Goal: Find specific page/section: Find specific page/section

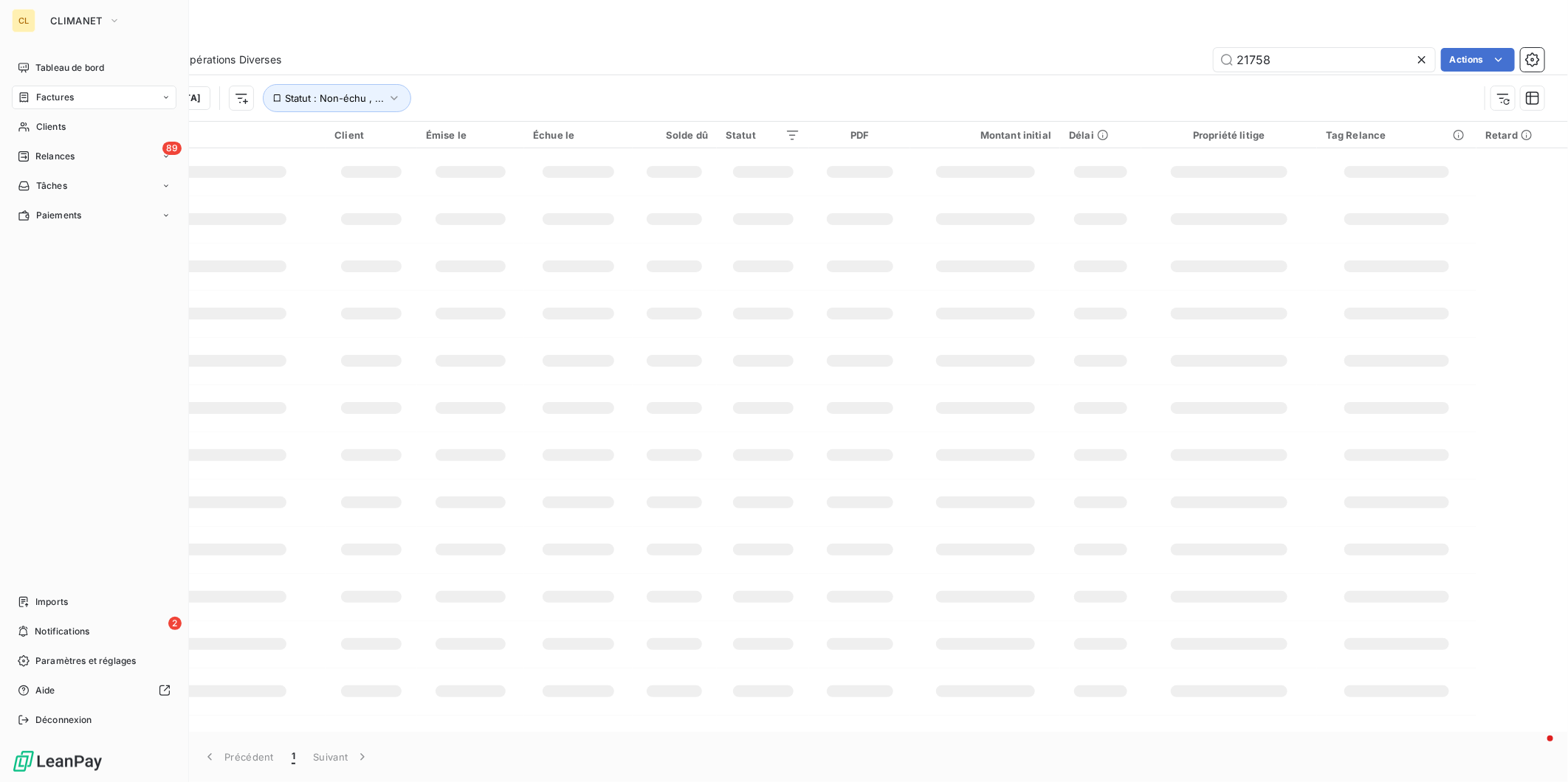
click at [22, 92] on icon at bounding box center [23, 97] width 12 height 12
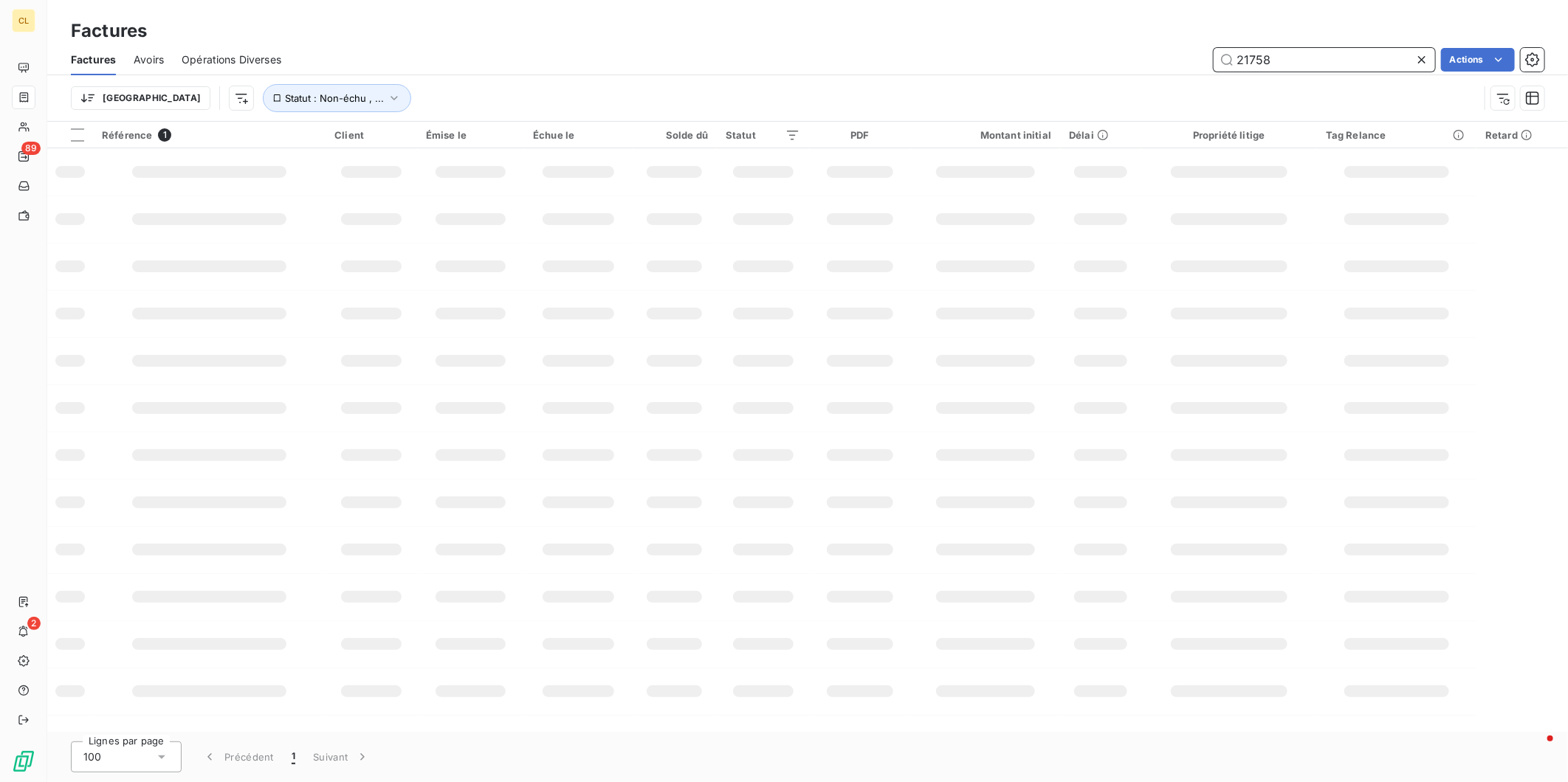
drag, startPoint x: 1256, startPoint y: 48, endPoint x: 1199, endPoint y: 36, distance: 58.2
click at [1214, 48] on div "21758 Actions" at bounding box center [921, 59] width 1246 height 23
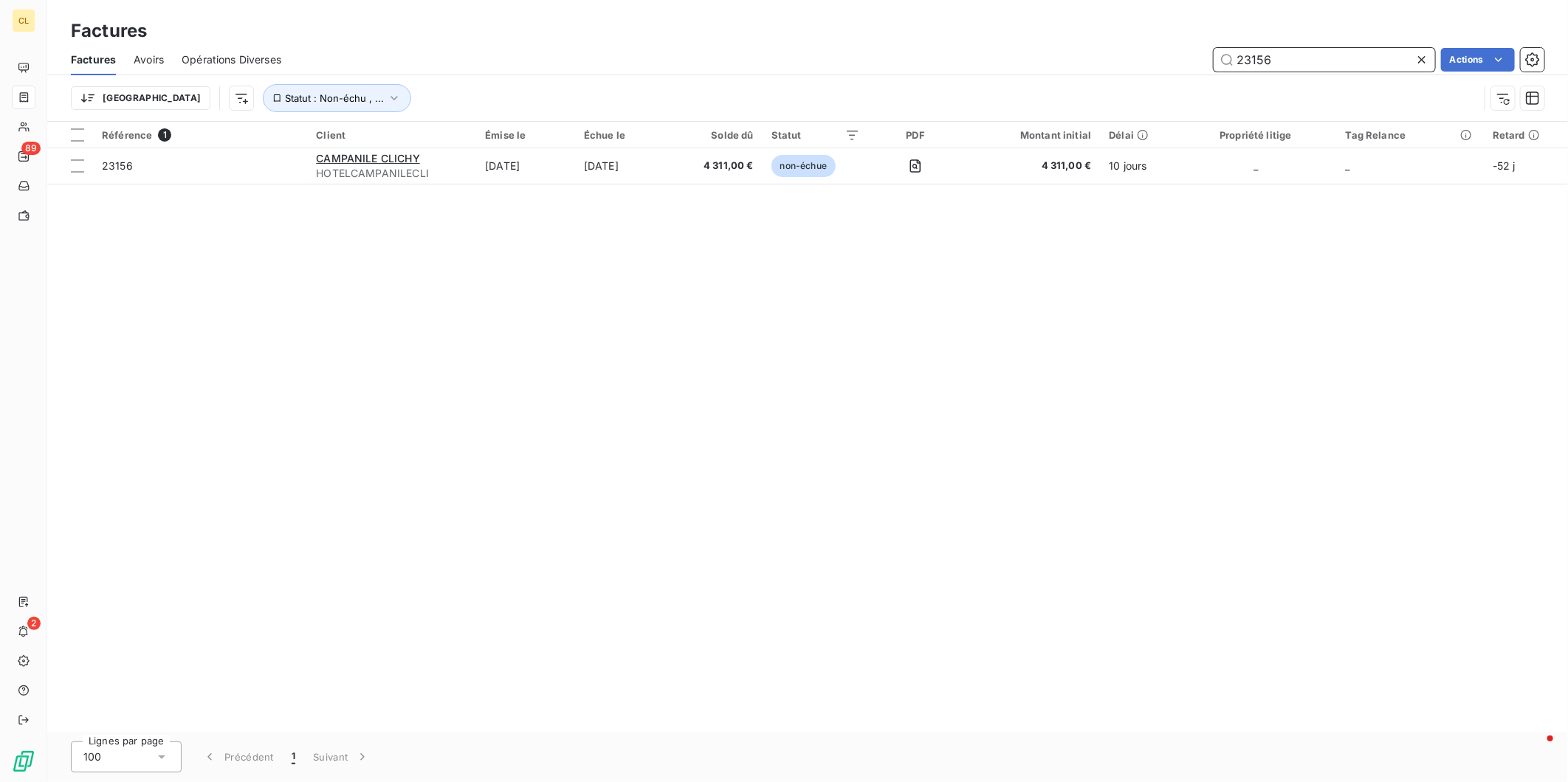
type input "23156"
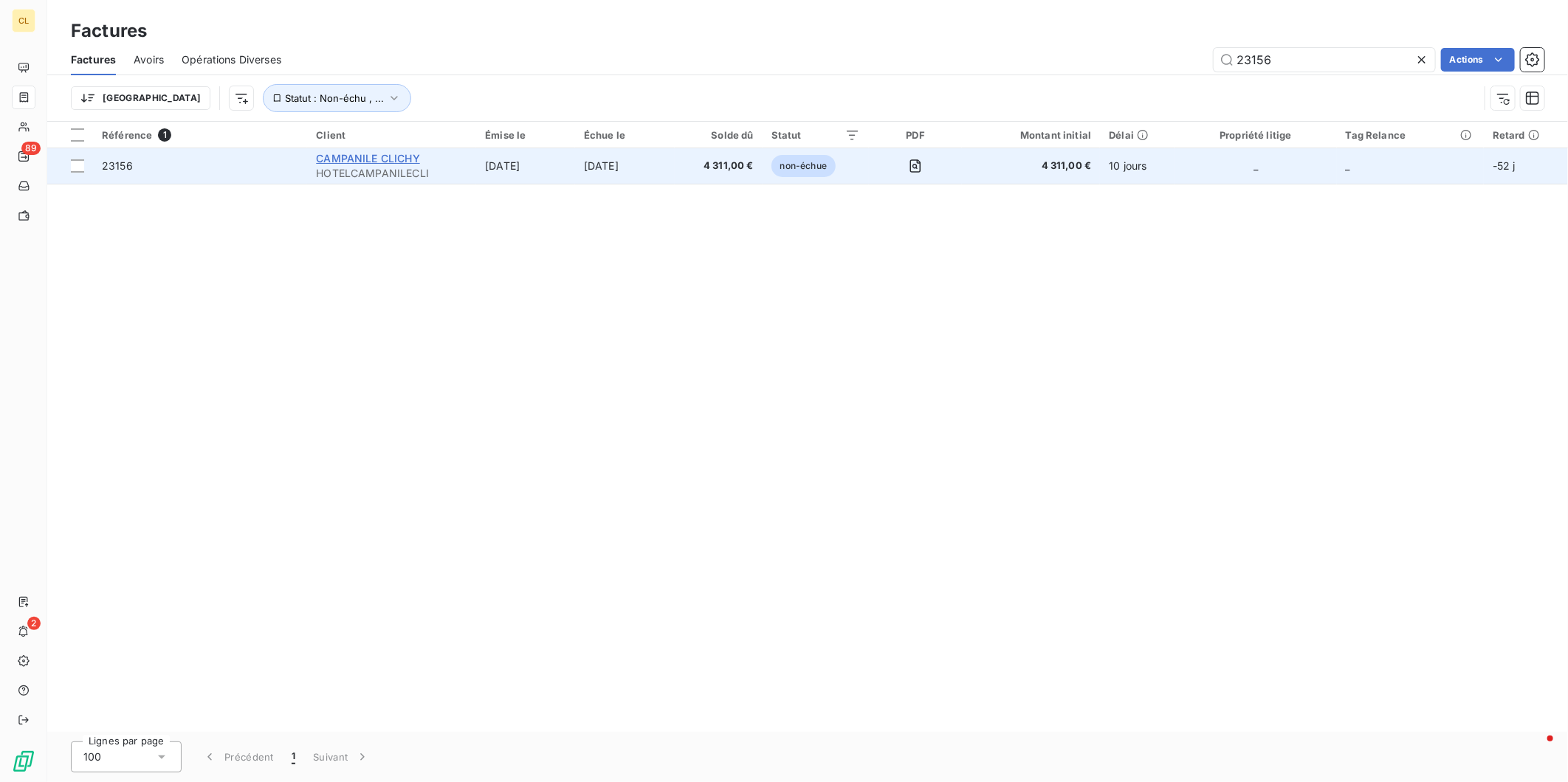
click at [343, 152] on span "CAMPANILE CLICHY" at bounding box center [367, 158] width 104 height 12
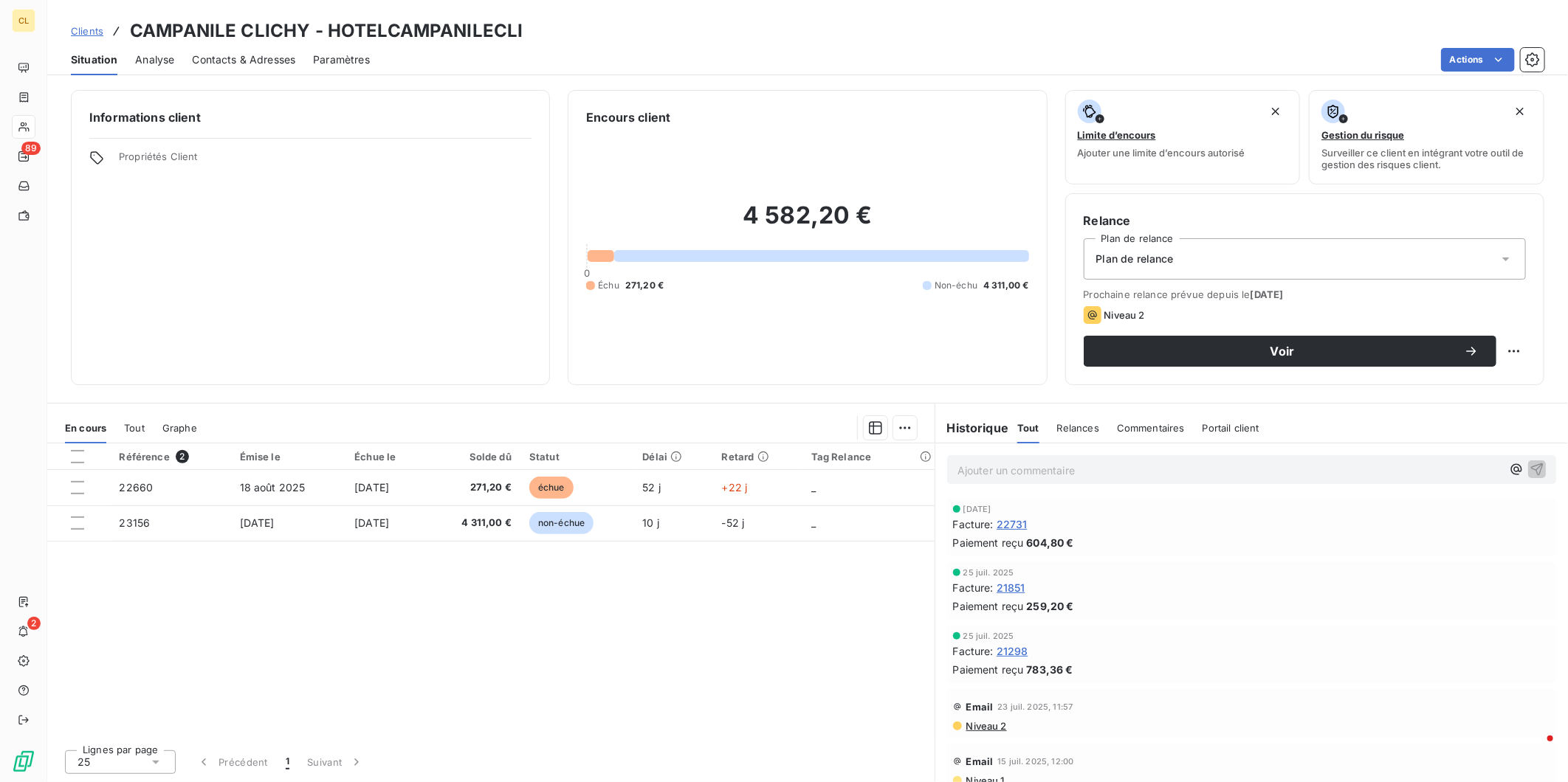
click at [71, 26] on span "Clients" at bounding box center [87, 31] width 33 height 12
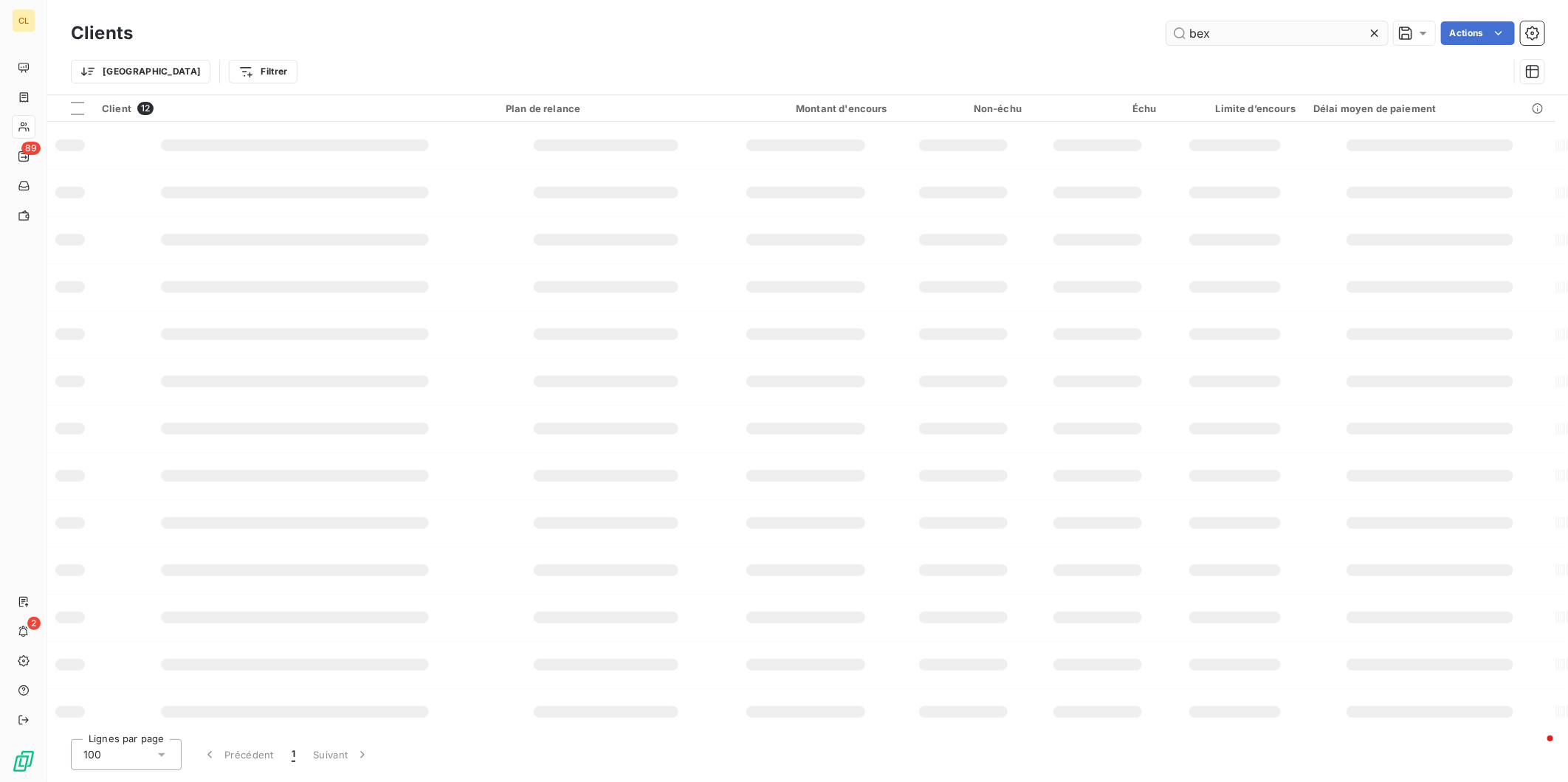
type input "bex"
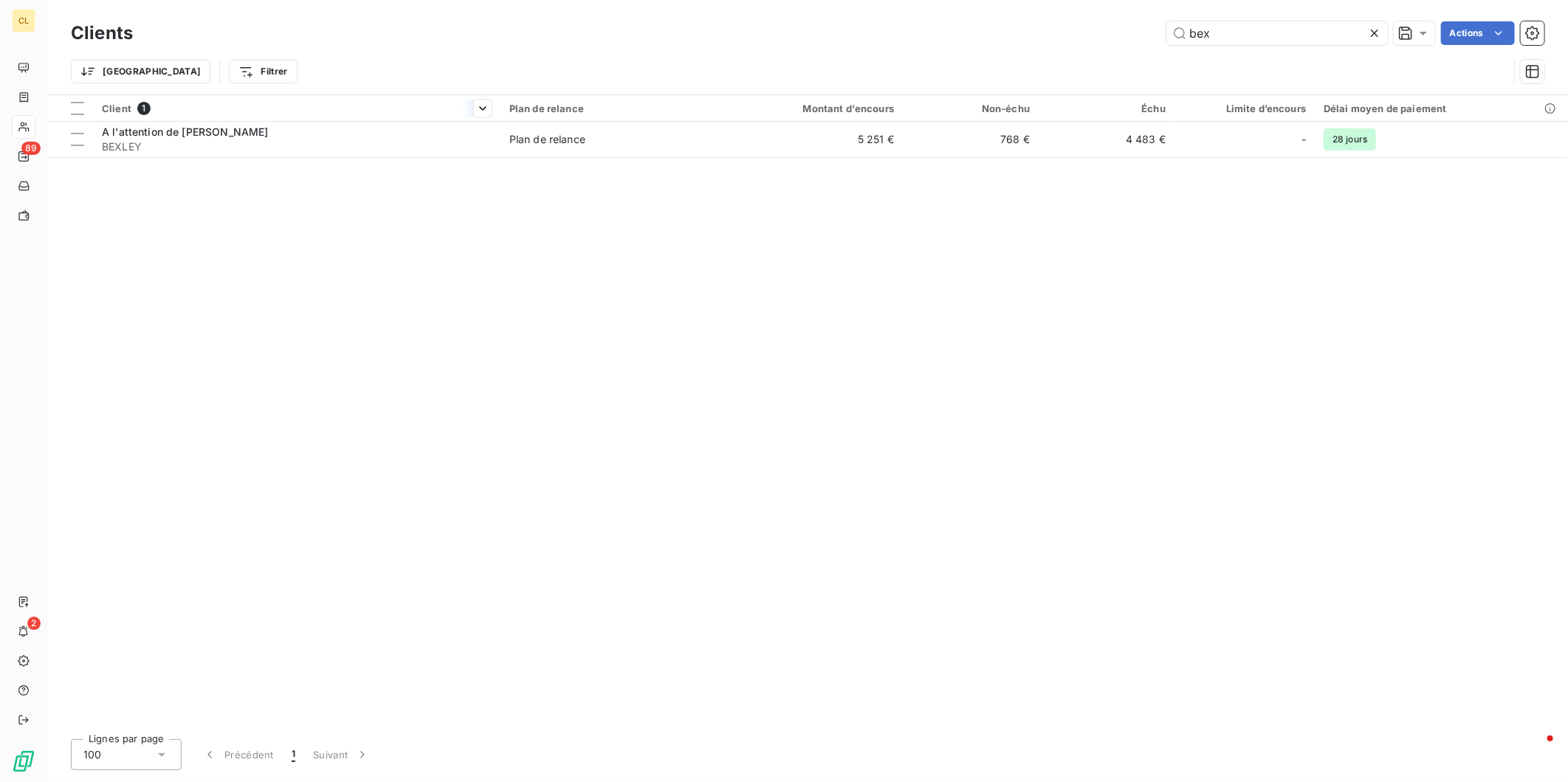
click at [239, 121] on div at bounding box center [297, 121] width 407 height 1
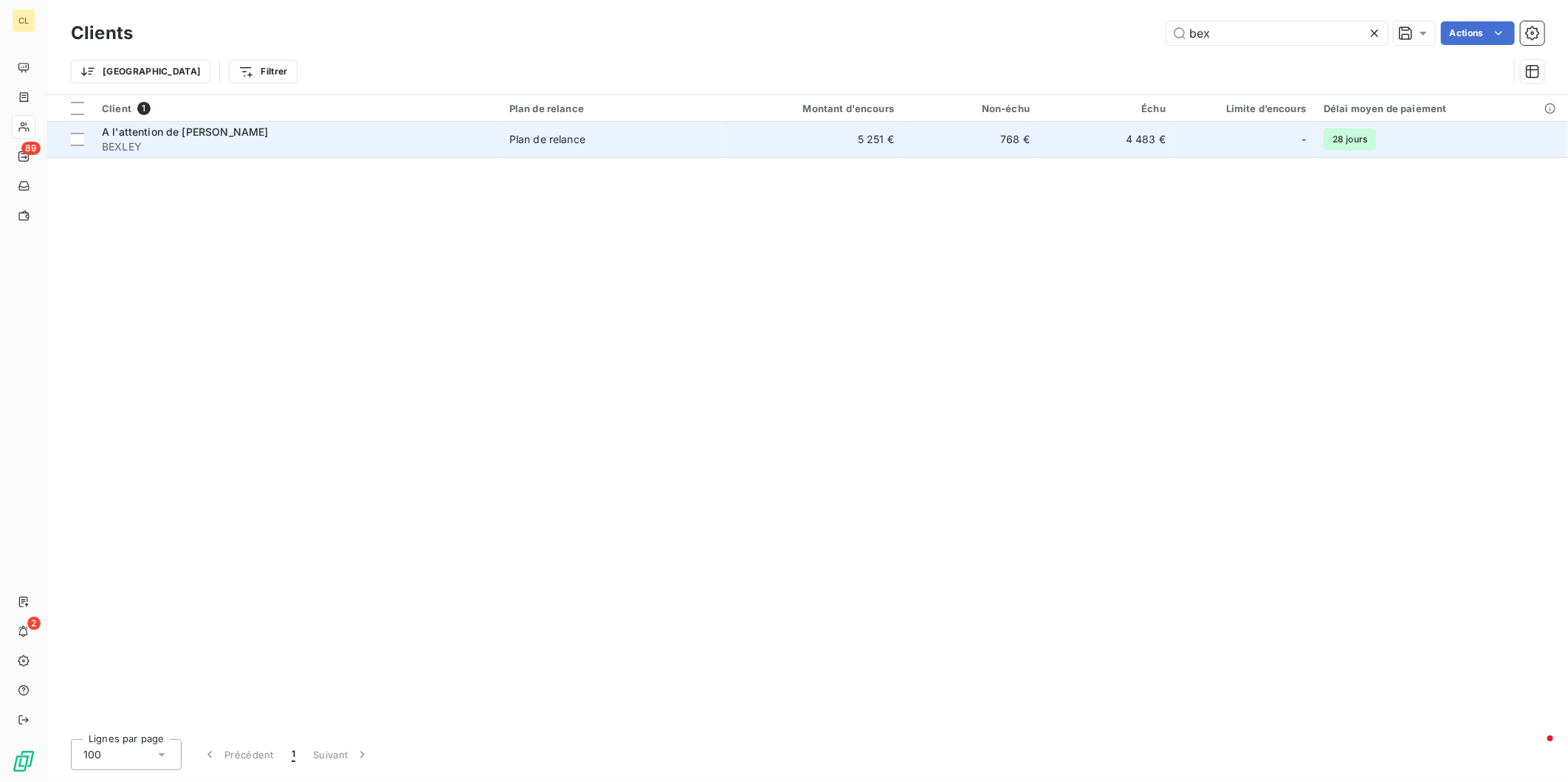
click at [237, 124] on div "A l'attention de [PERSON_NAME]" at bounding box center [296, 132] width 390 height 15
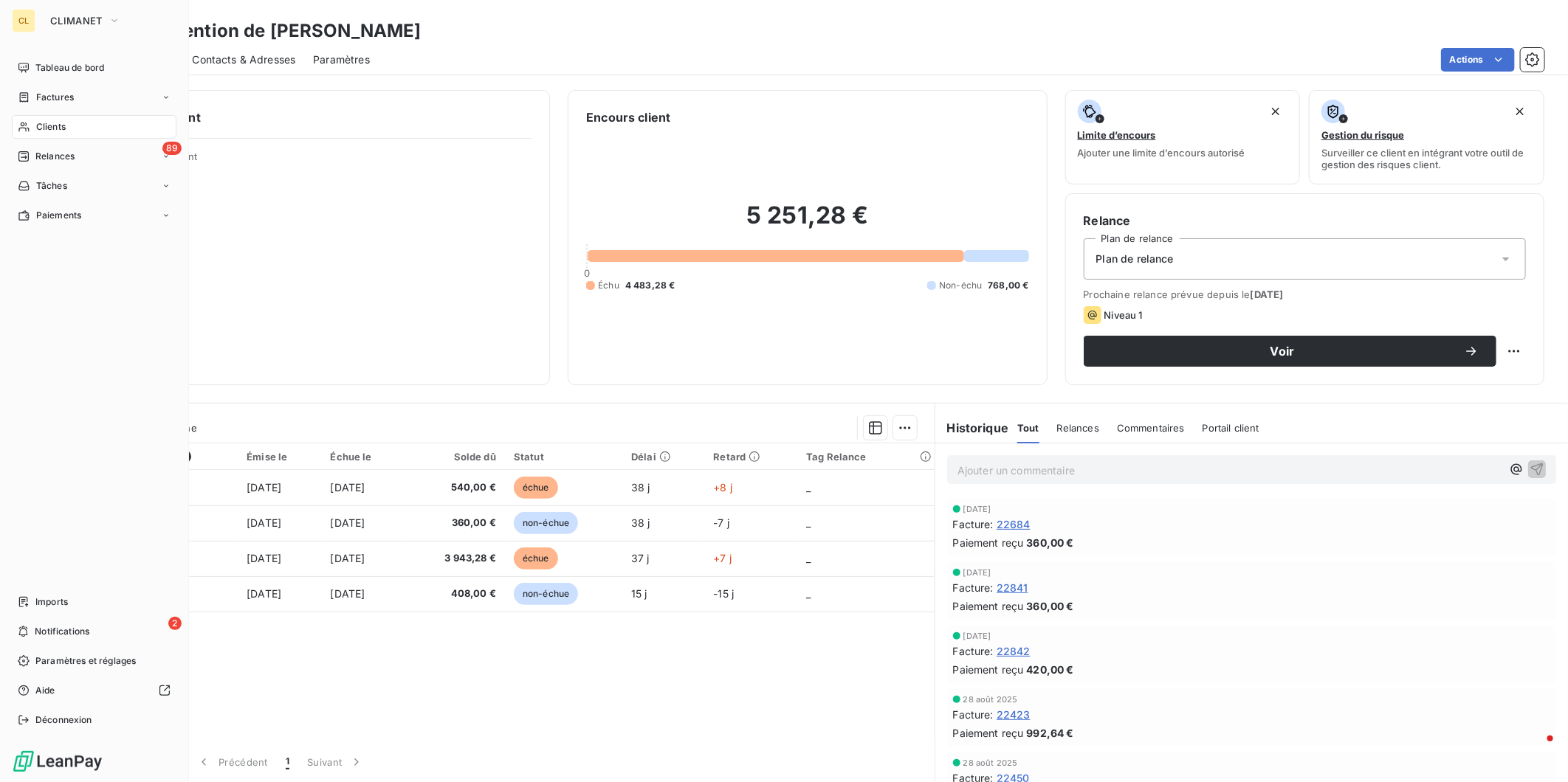
click at [36, 121] on span "Clients" at bounding box center [51, 127] width 30 height 13
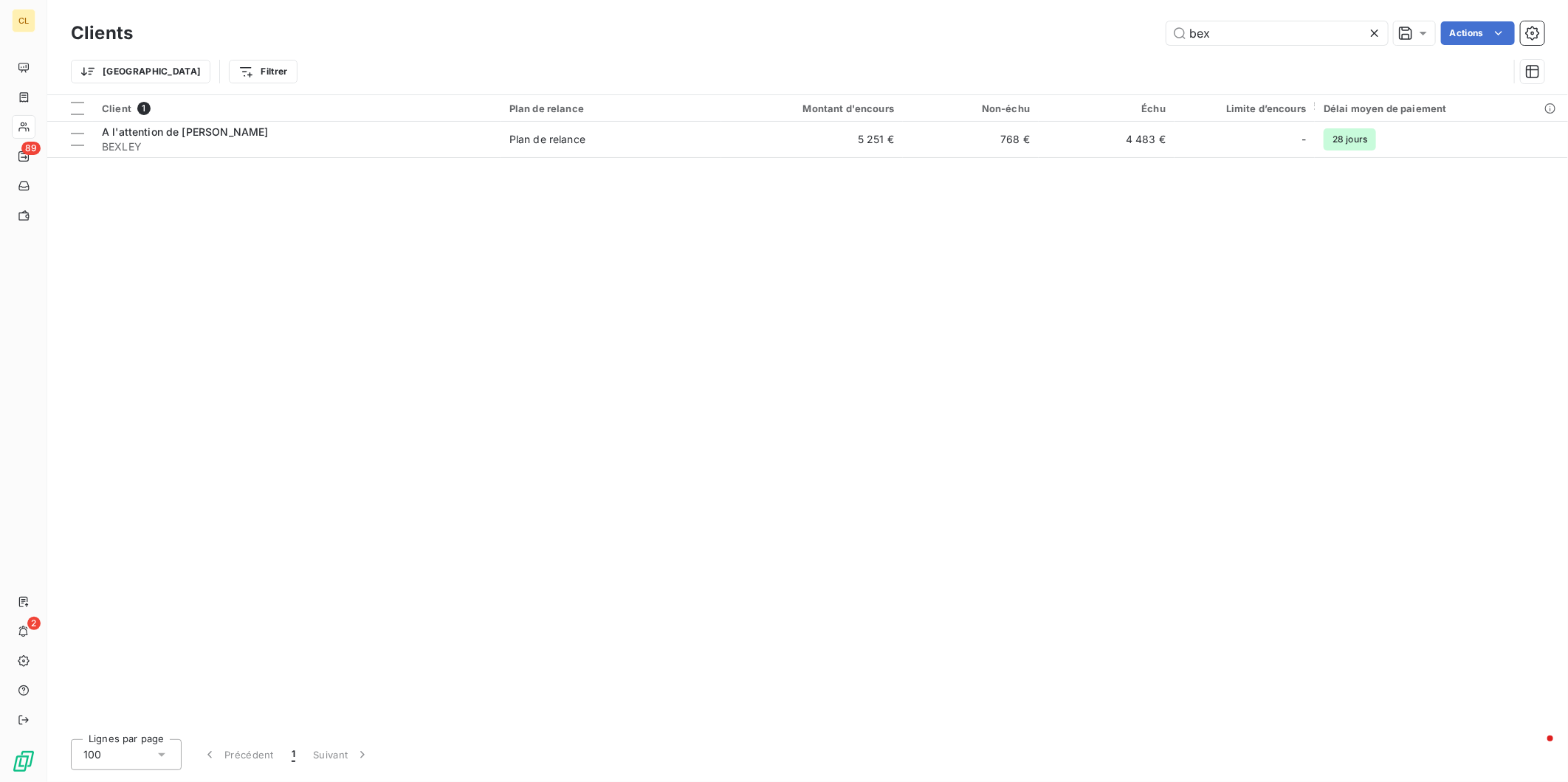
drag, startPoint x: 1238, startPoint y: 22, endPoint x: 1157, endPoint y: 25, distance: 81.1
click at [1157, 25] on div "bex Actions" at bounding box center [847, 33] width 1393 height 23
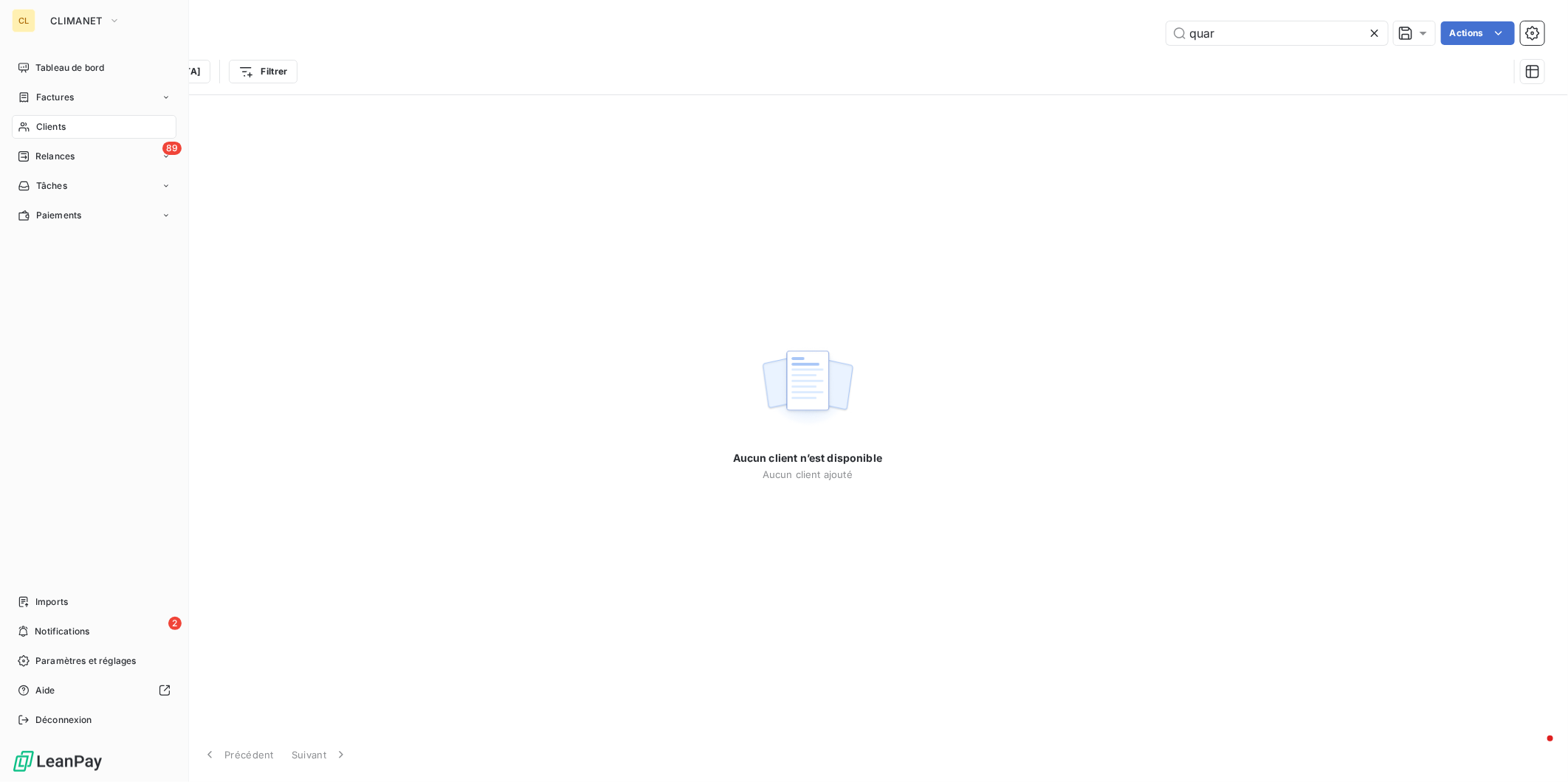
type input "quar"
click at [12, 18] on div "CL" at bounding box center [23, 20] width 23 height 23
click at [112, 20] on button "CLIMANET" at bounding box center [85, 20] width 88 height 23
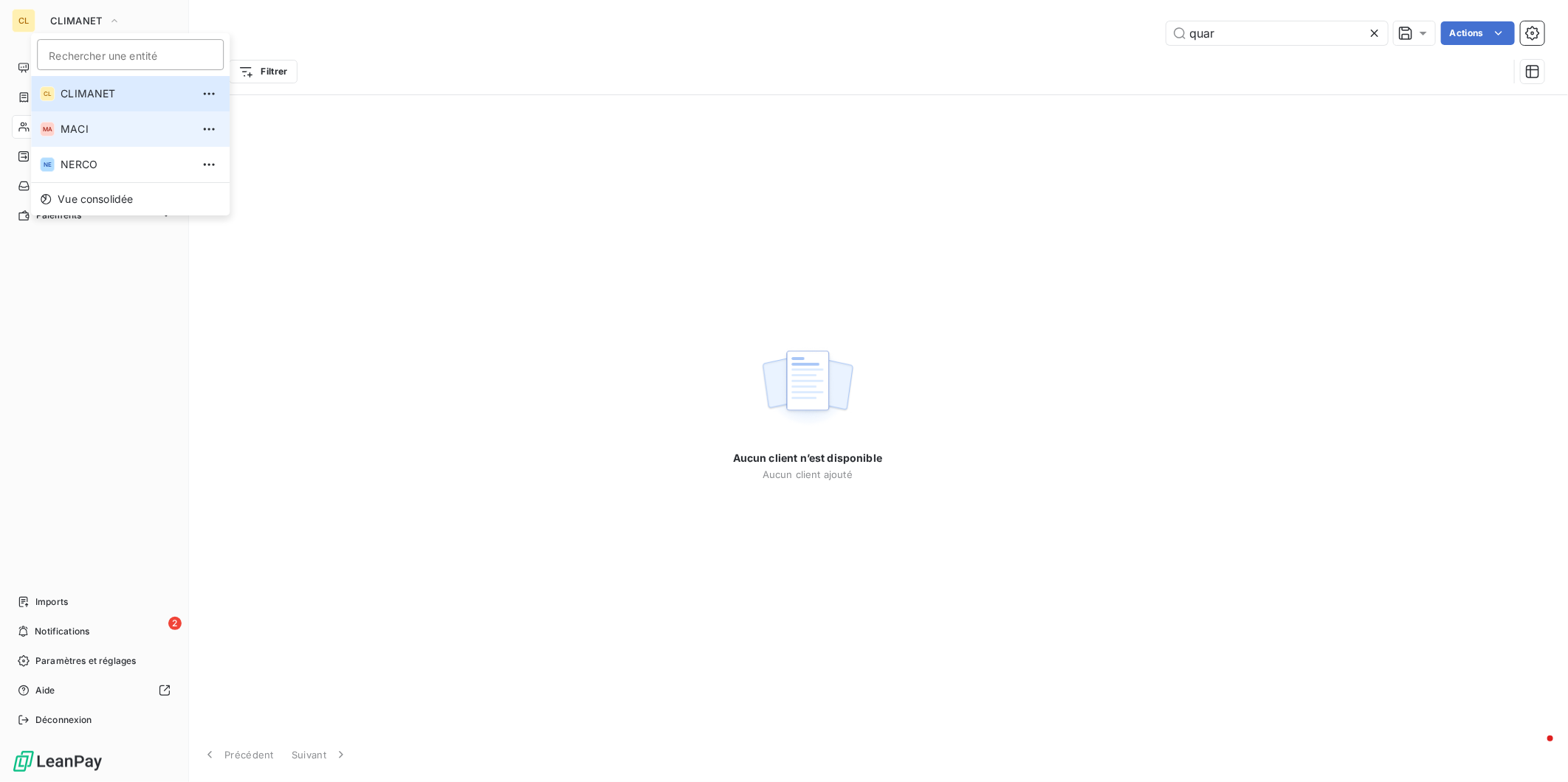
click at [82, 128] on li "MA MACI" at bounding box center [130, 129] width 198 height 36
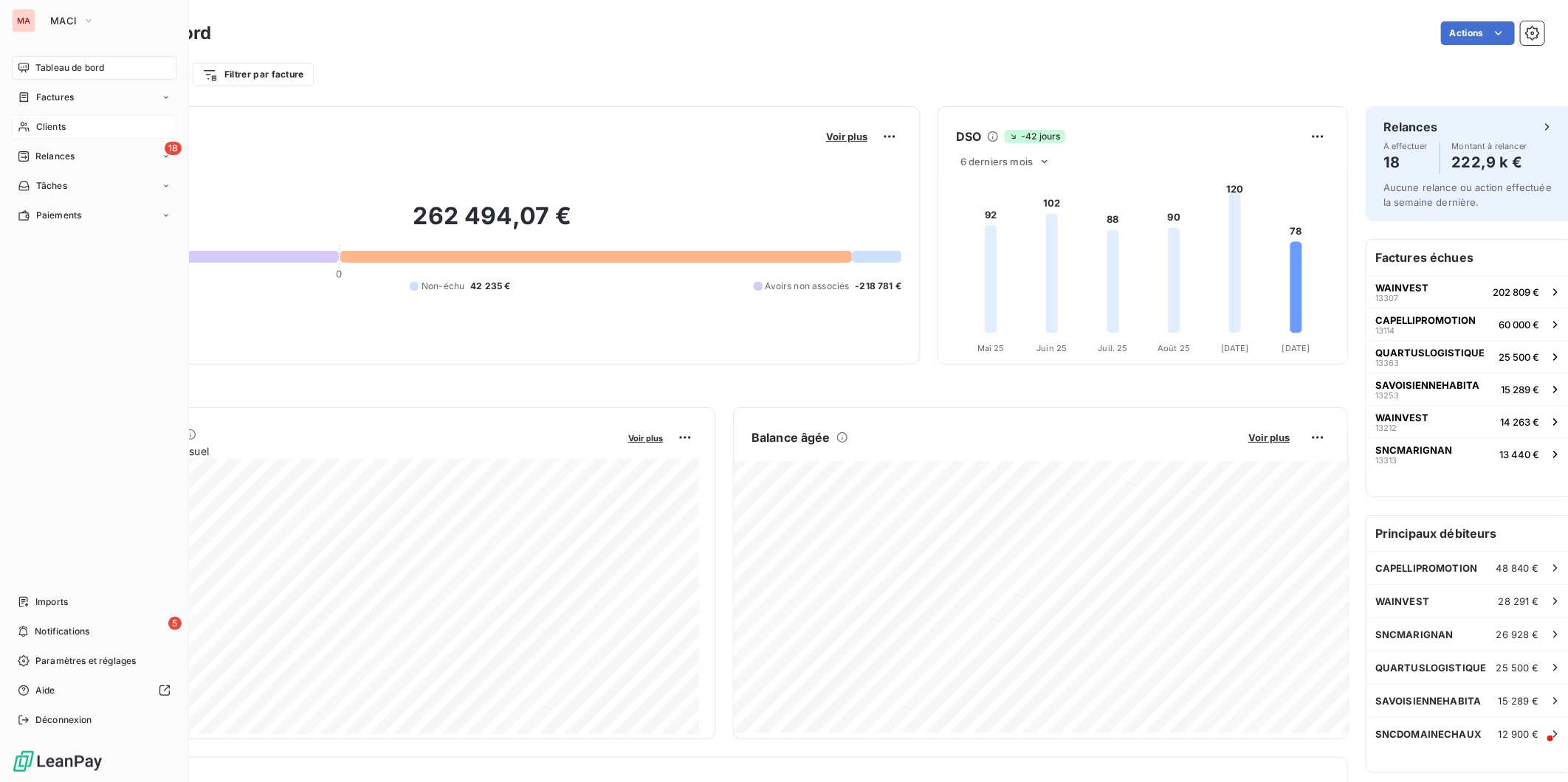
click at [36, 121] on span "Clients" at bounding box center [51, 127] width 30 height 13
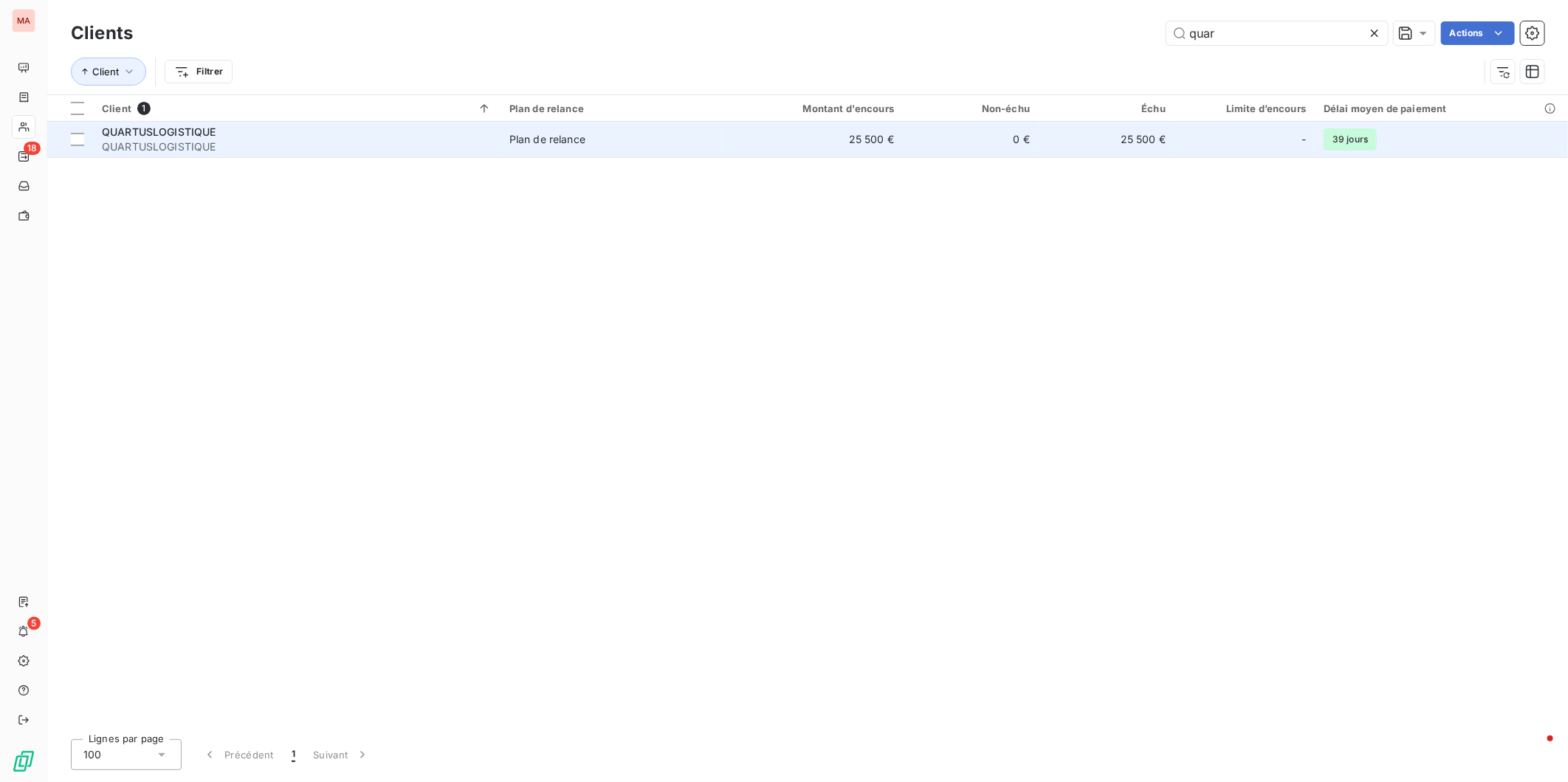
click at [160, 125] on span "QUARTUSLOGISTIQUE" at bounding box center [159, 131] width 114 height 12
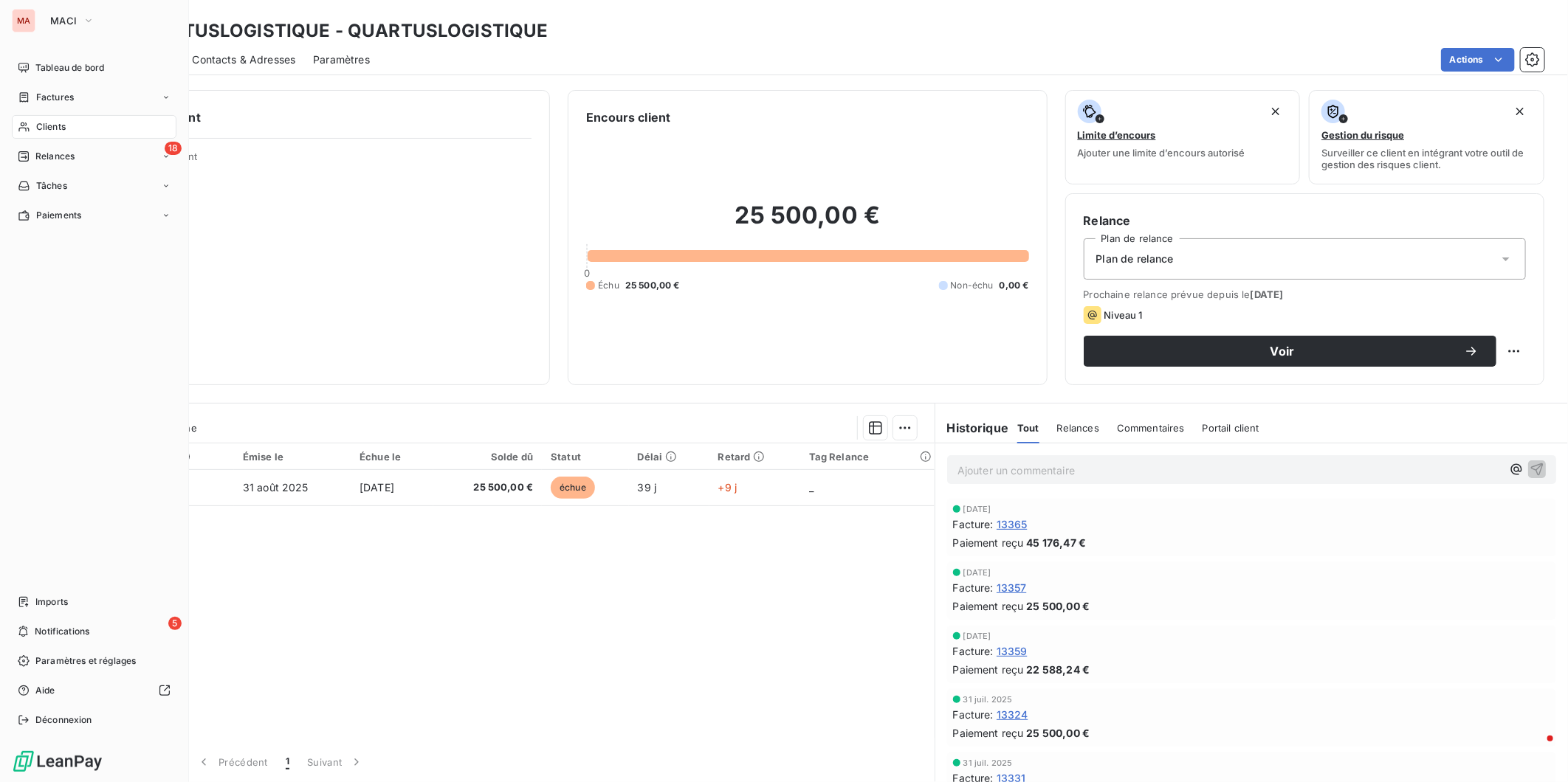
click at [45, 121] on span "Clients" at bounding box center [51, 127] width 30 height 13
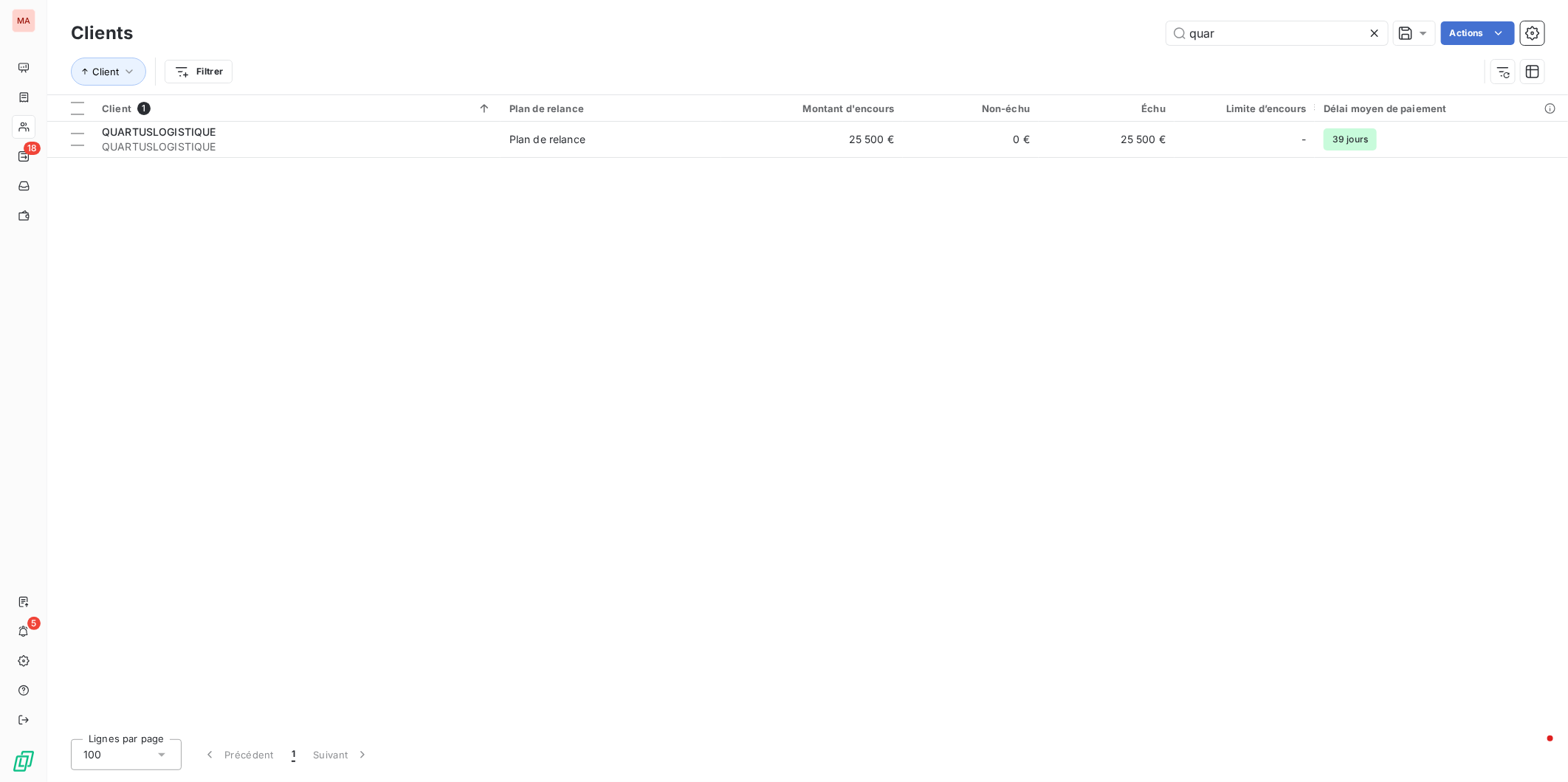
drag, startPoint x: 1261, startPoint y: 23, endPoint x: 1112, endPoint y: 22, distance: 149.0
click at [1112, 22] on div "quar Actions" at bounding box center [847, 33] width 1393 height 23
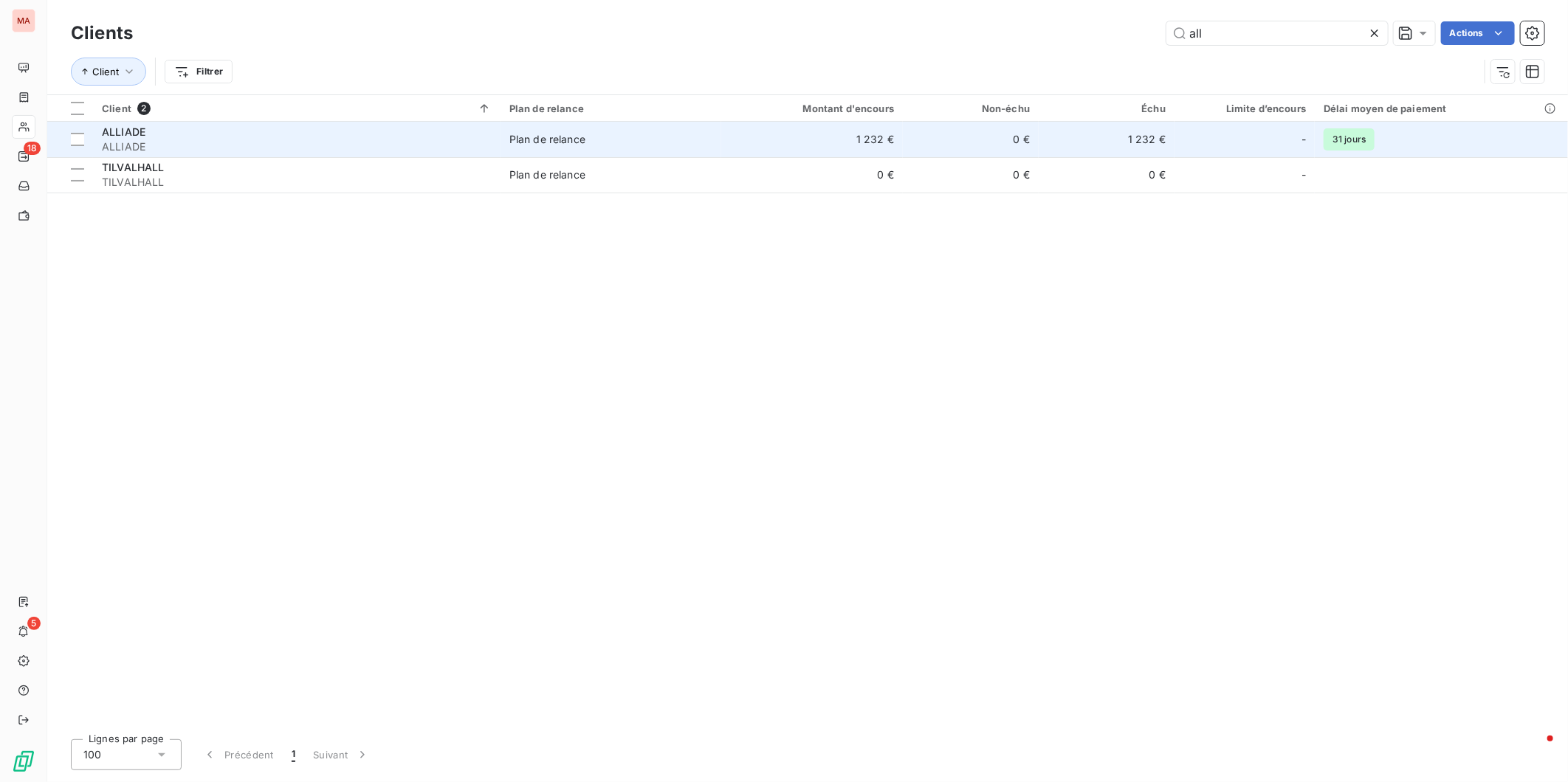
type input "all"
click at [903, 121] on td "0 €" at bounding box center [970, 139] width 135 height 36
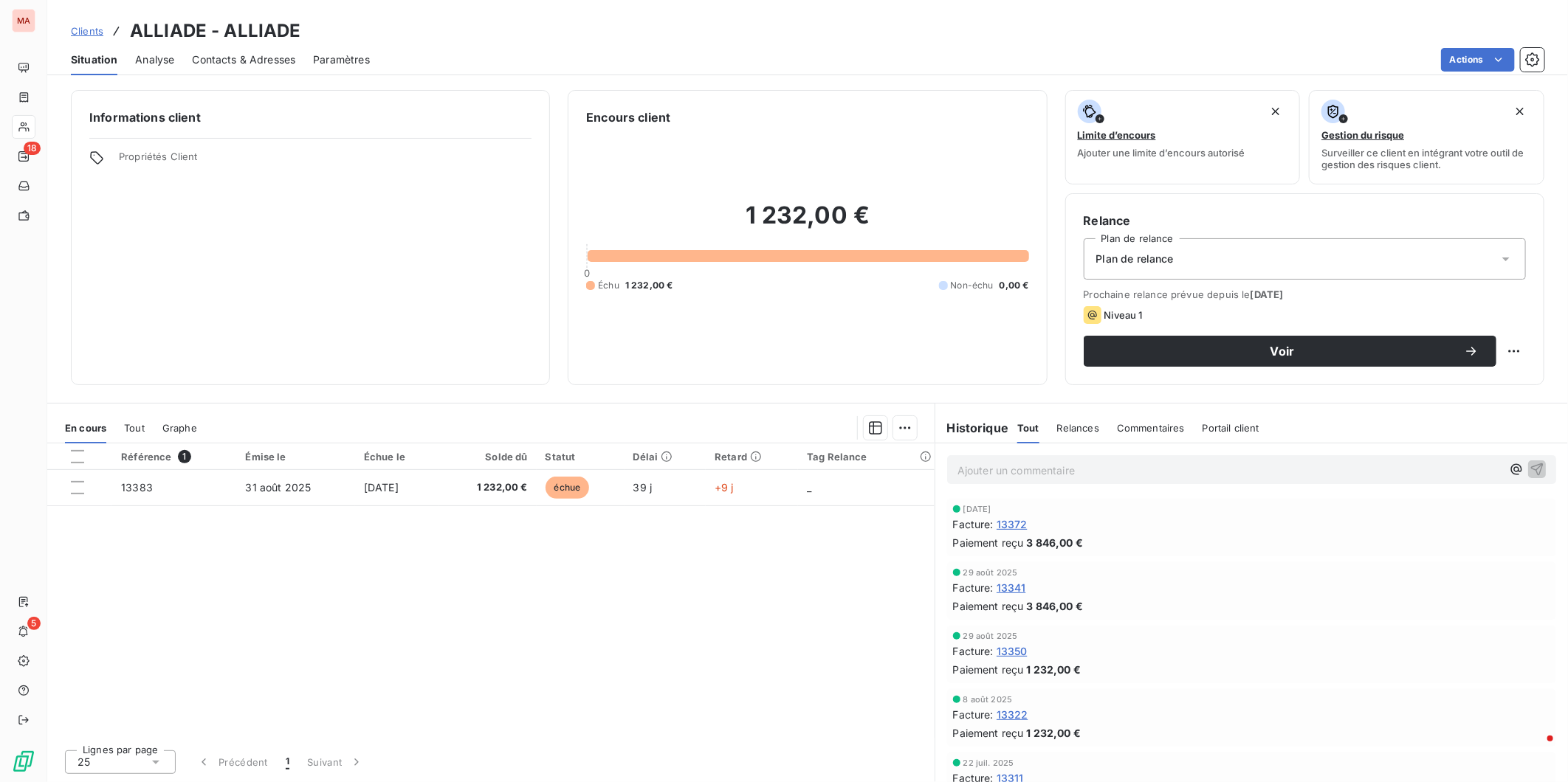
click at [71, 25] on span "Clients" at bounding box center [87, 31] width 33 height 12
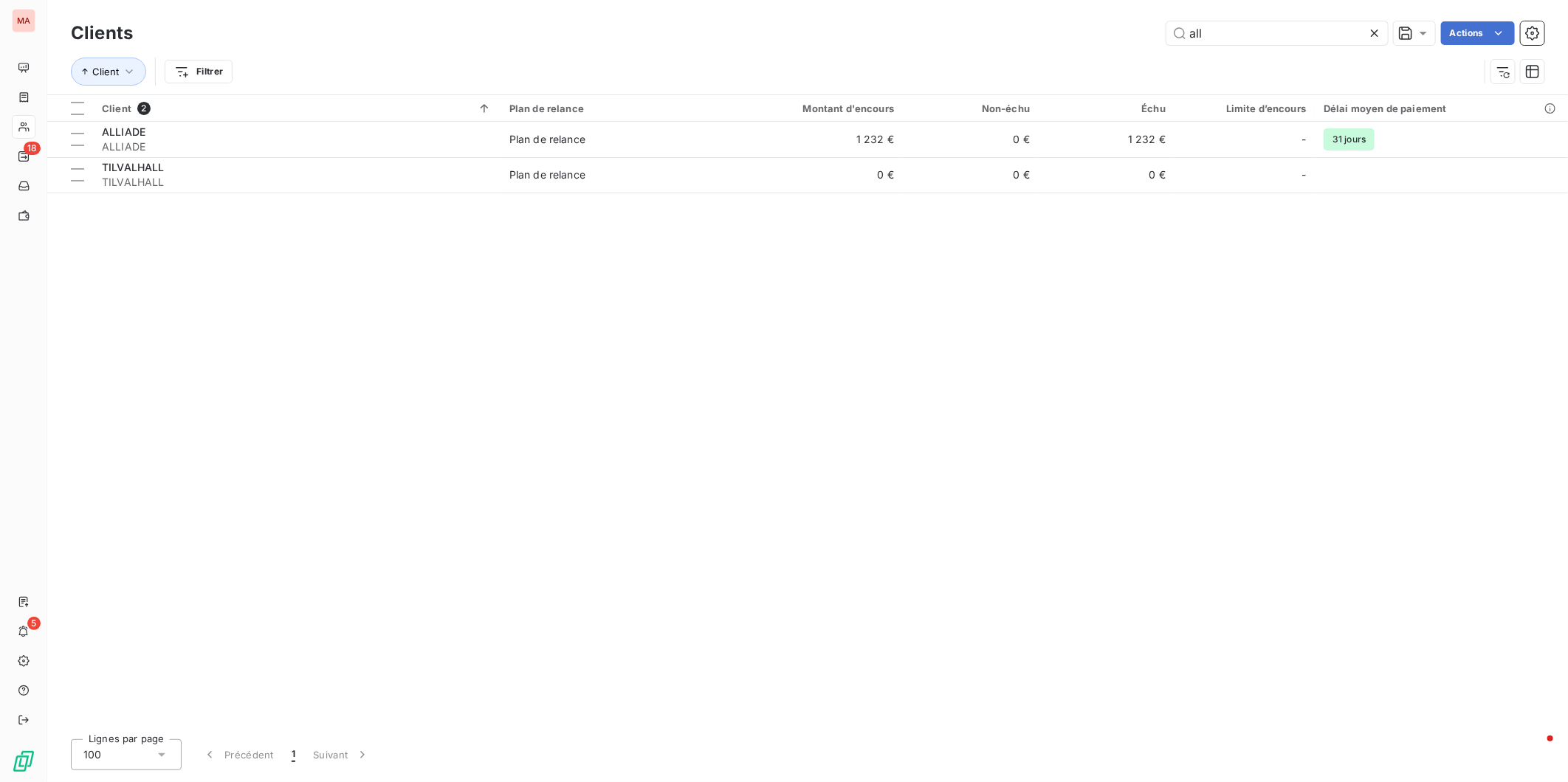
drag, startPoint x: 1258, startPoint y: 26, endPoint x: 1125, endPoint y: 9, distance: 134.1
click at [1125, 9] on div "Clients all Actions Client Filtrer" at bounding box center [807, 47] width 1520 height 94
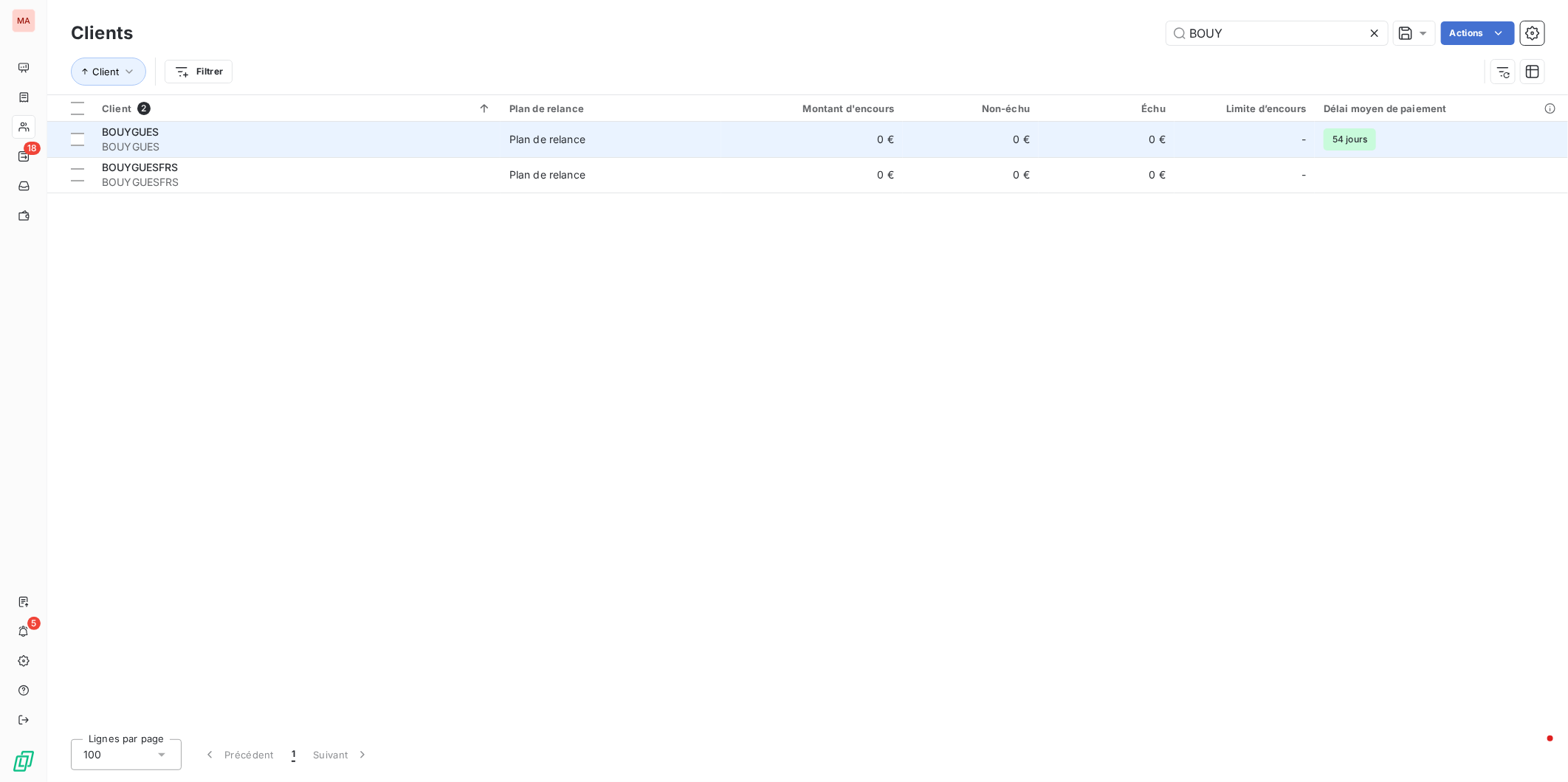
type input "BOUY"
click at [164, 139] on span "BOUYGUES" at bounding box center [296, 147] width 390 height 15
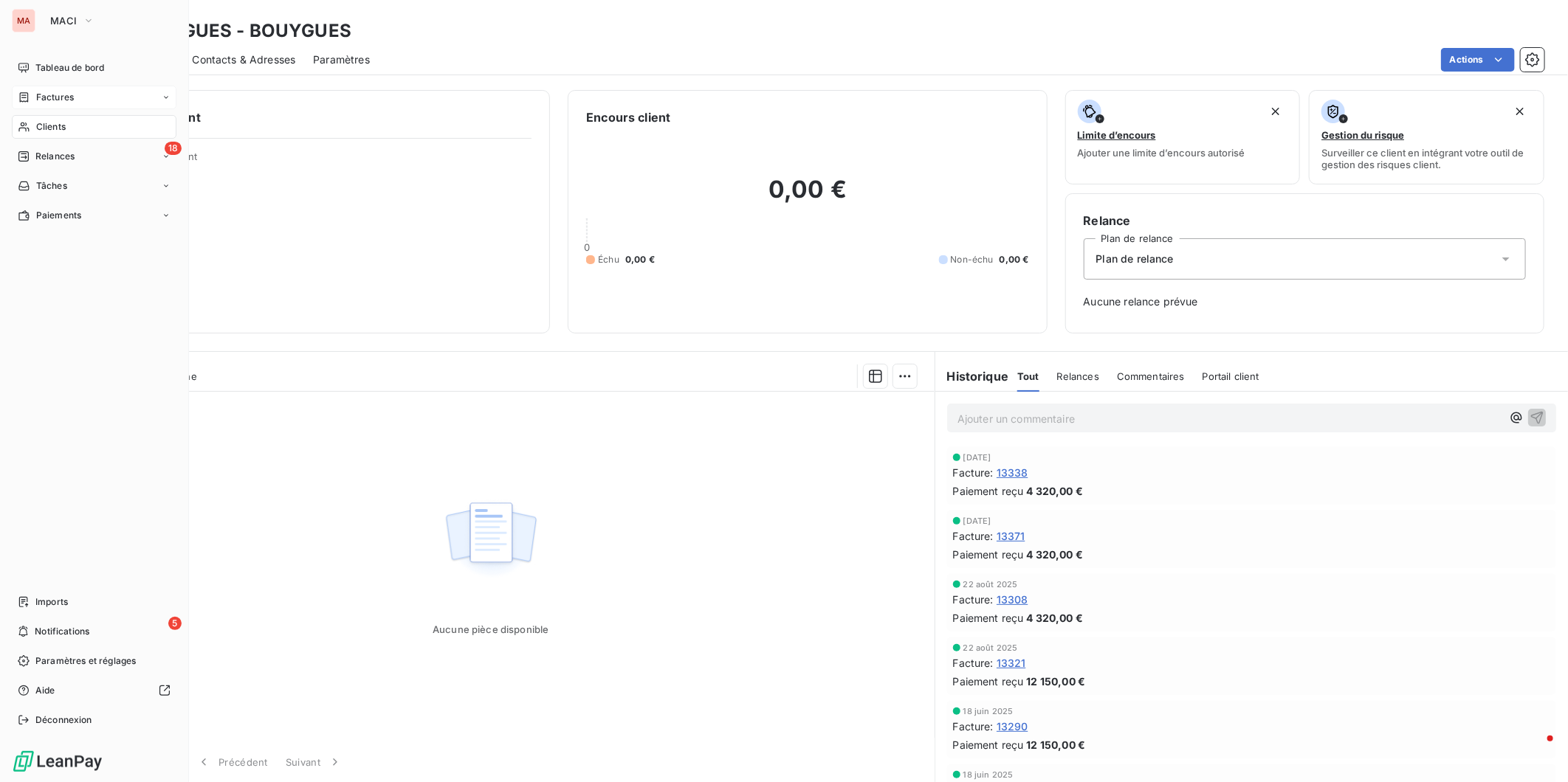
drag, startPoint x: 37, startPoint y: 70, endPoint x: 54, endPoint y: 66, distance: 17.5
click at [38, 91] on span "Factures" at bounding box center [55, 97] width 37 height 13
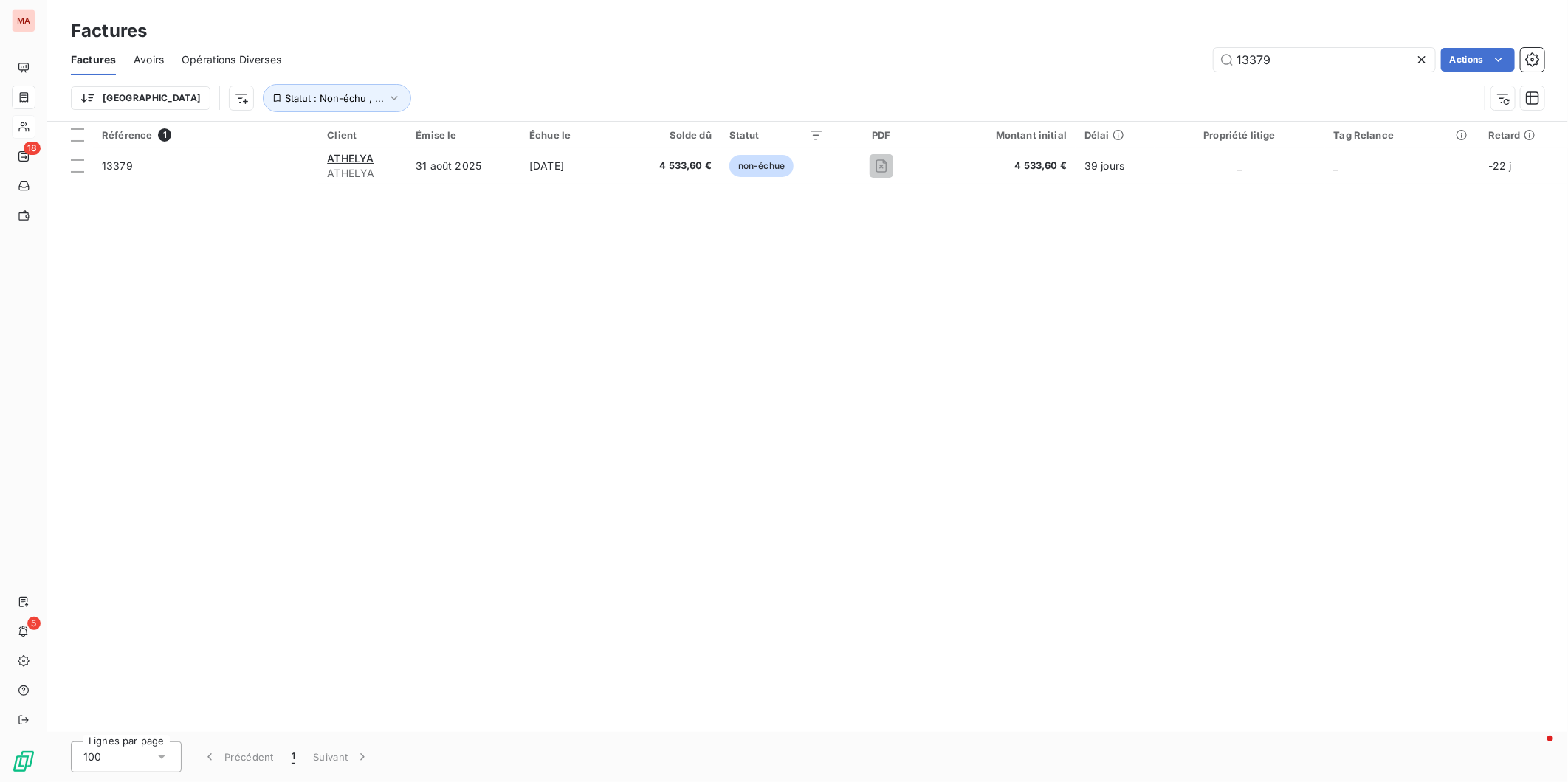
drag, startPoint x: 1325, startPoint y: 48, endPoint x: 1183, endPoint y: 47, distance: 142.0
click at [1183, 48] on div "13379 Actions" at bounding box center [921, 59] width 1246 height 23
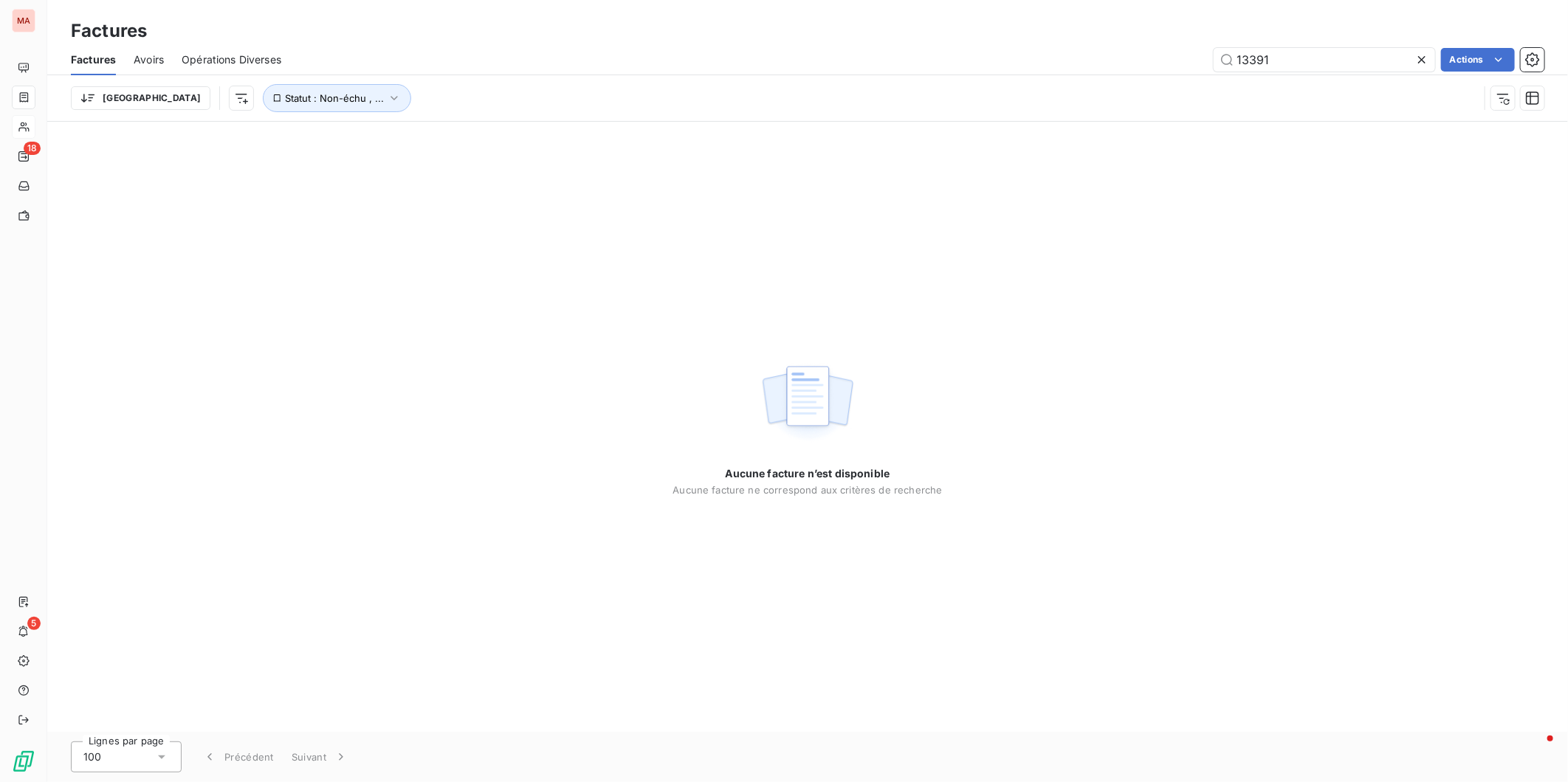
type input "13391"
